Goal: Find specific page/section: Find specific page/section

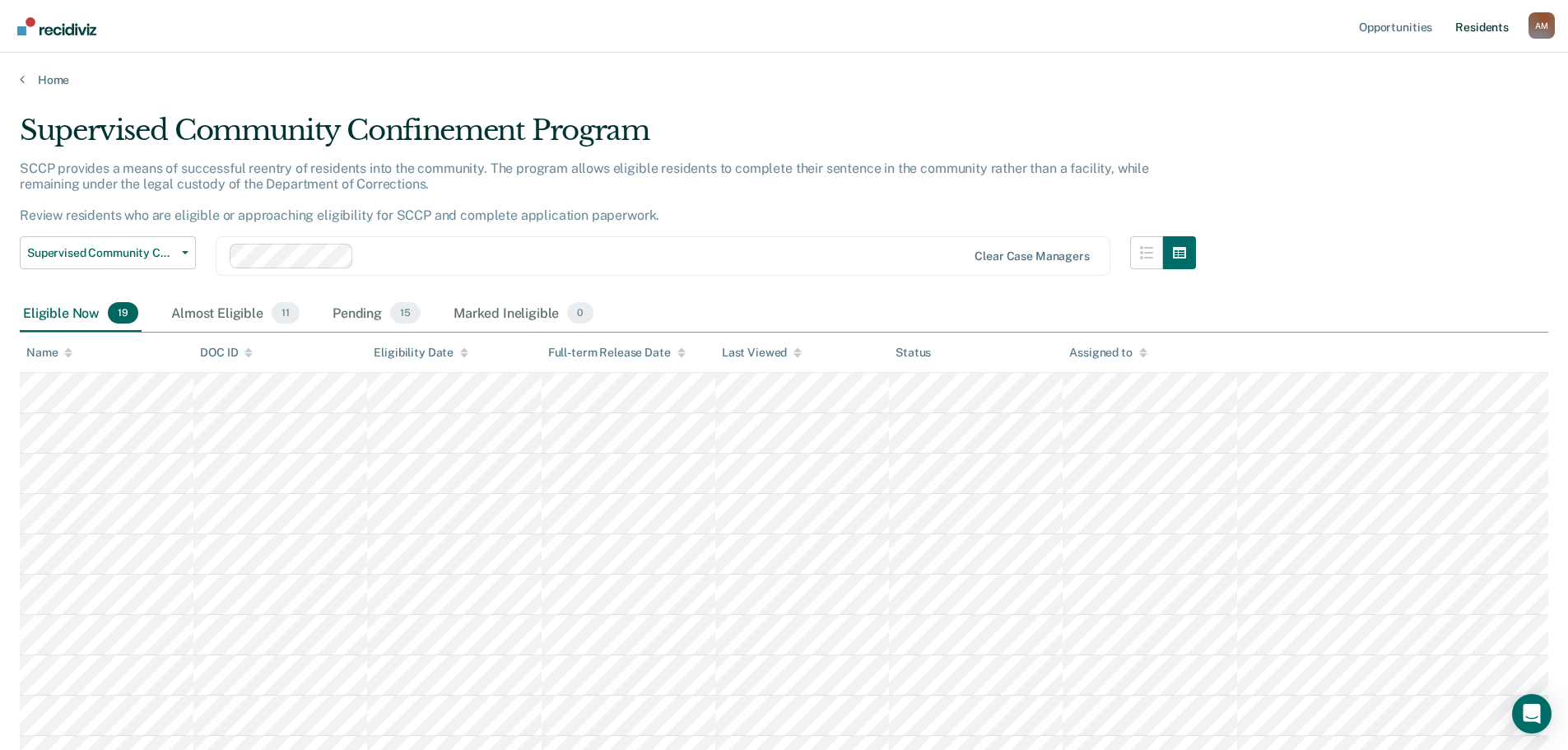
click at [1477, 24] on link "Resident s" at bounding box center [1482, 26] width 60 height 53
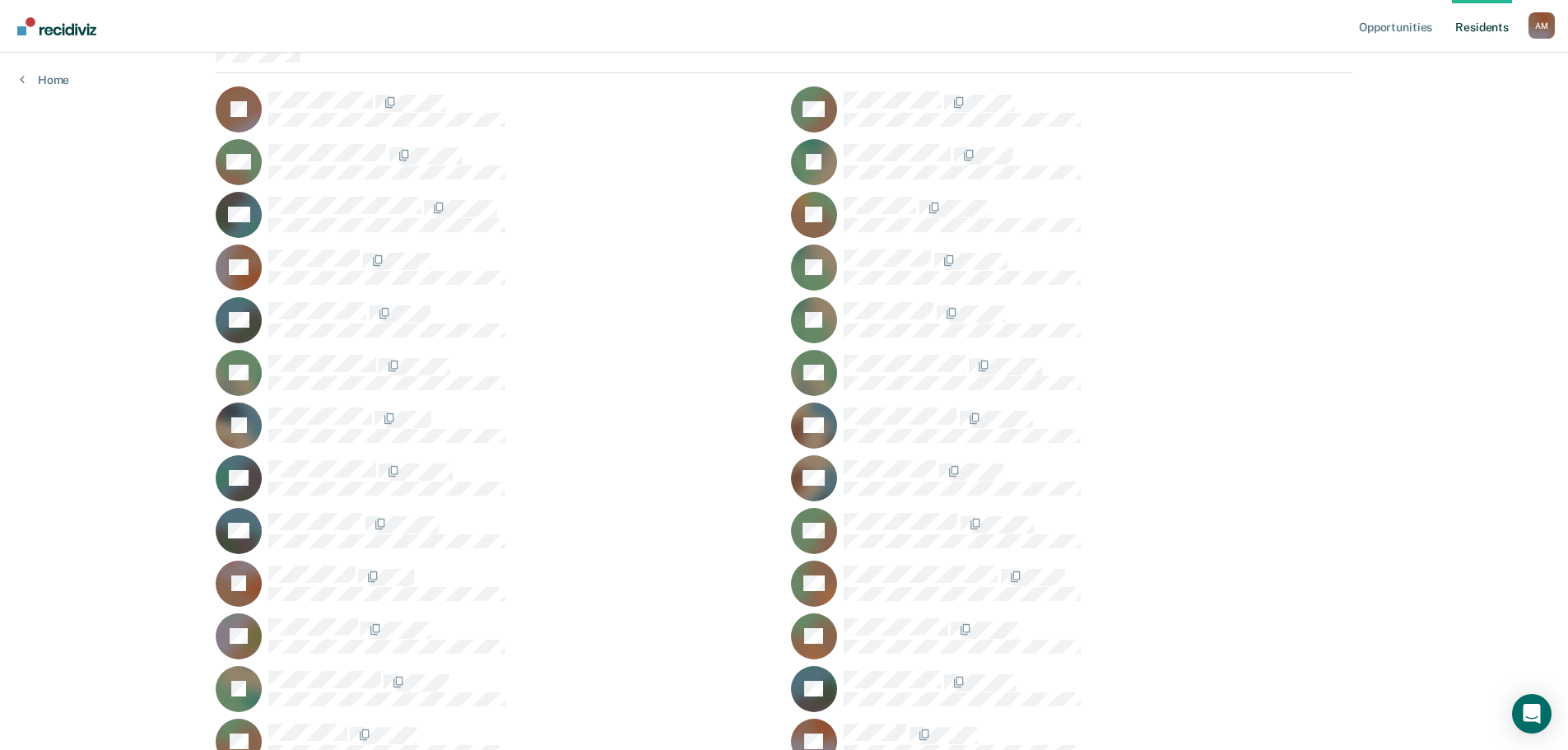
scroll to position [165, 0]
